Goal: Information Seeking & Learning: Learn about a topic

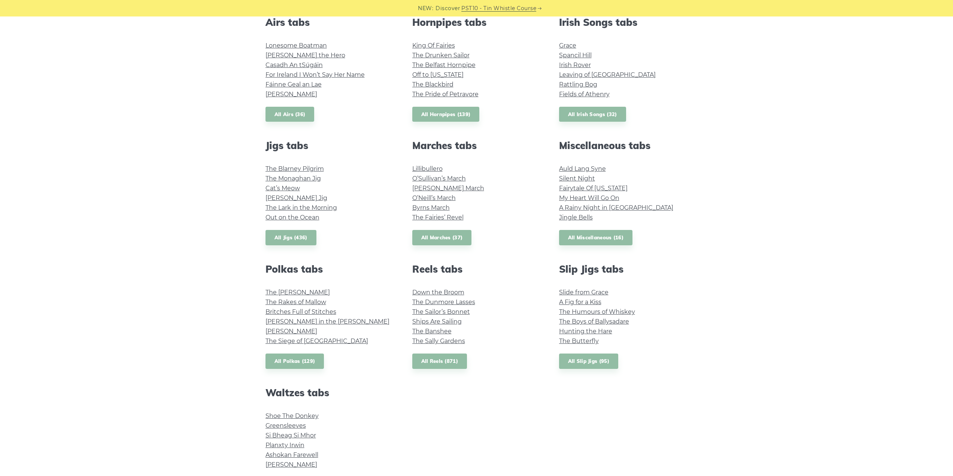
scroll to position [337, 0]
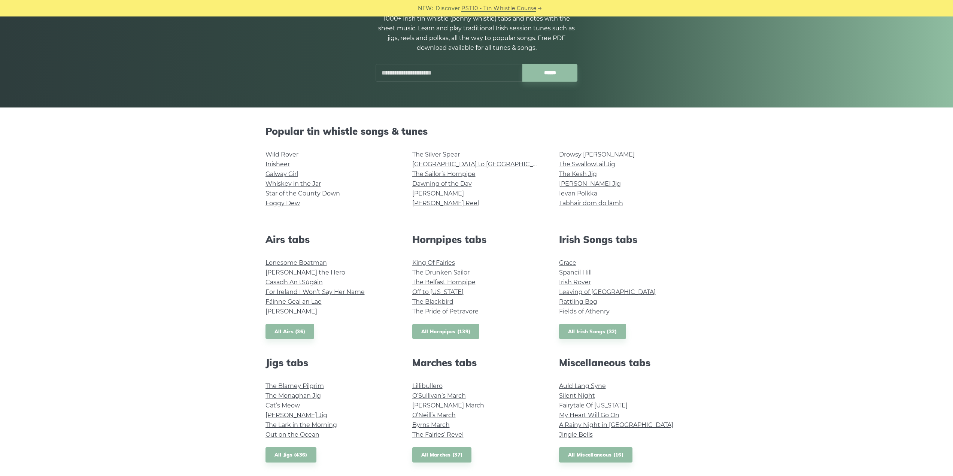
scroll to position [112, 0]
